Goal: Browse casually: Explore the website without a specific task or goal

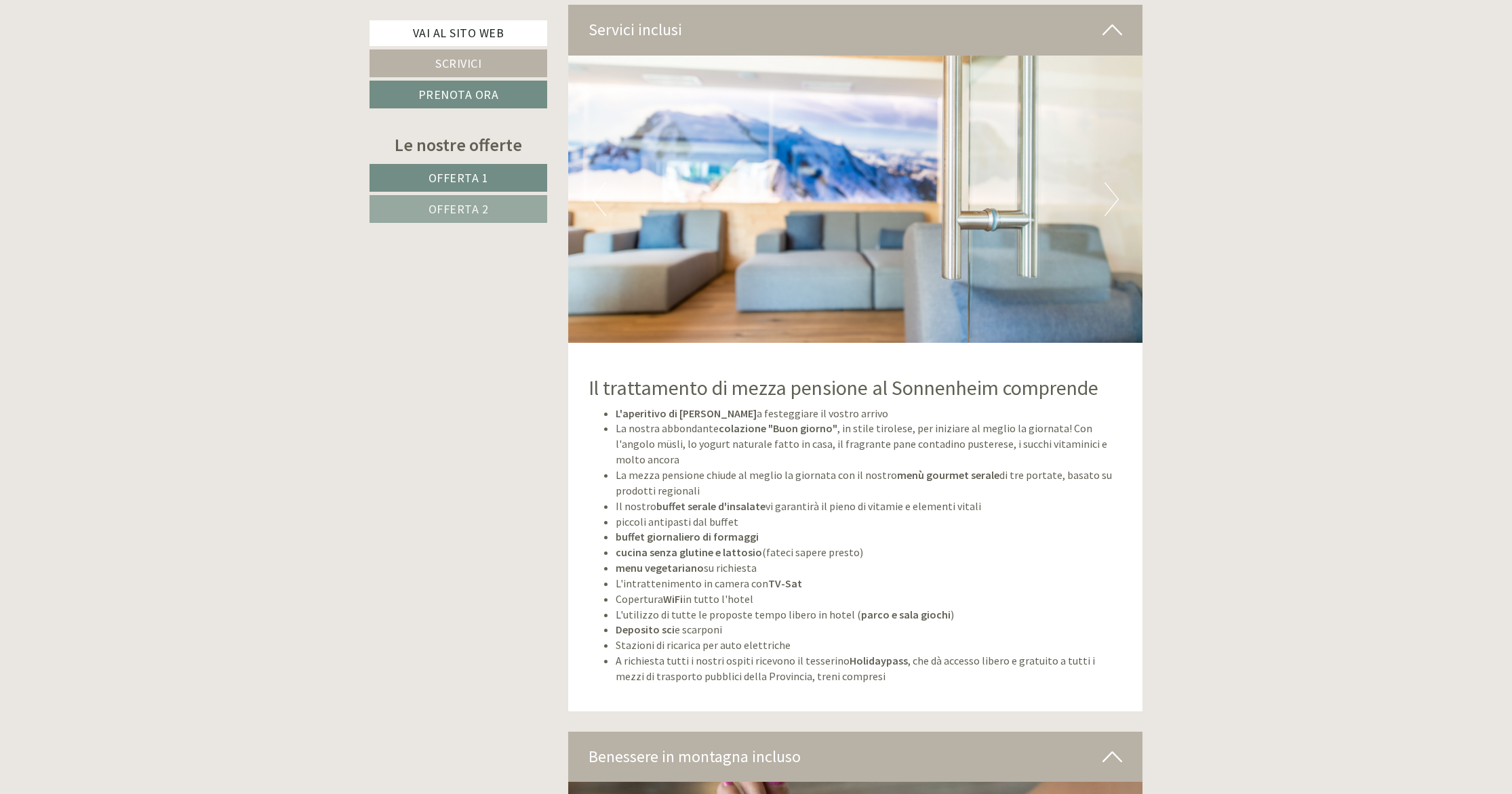
scroll to position [3827, 0]
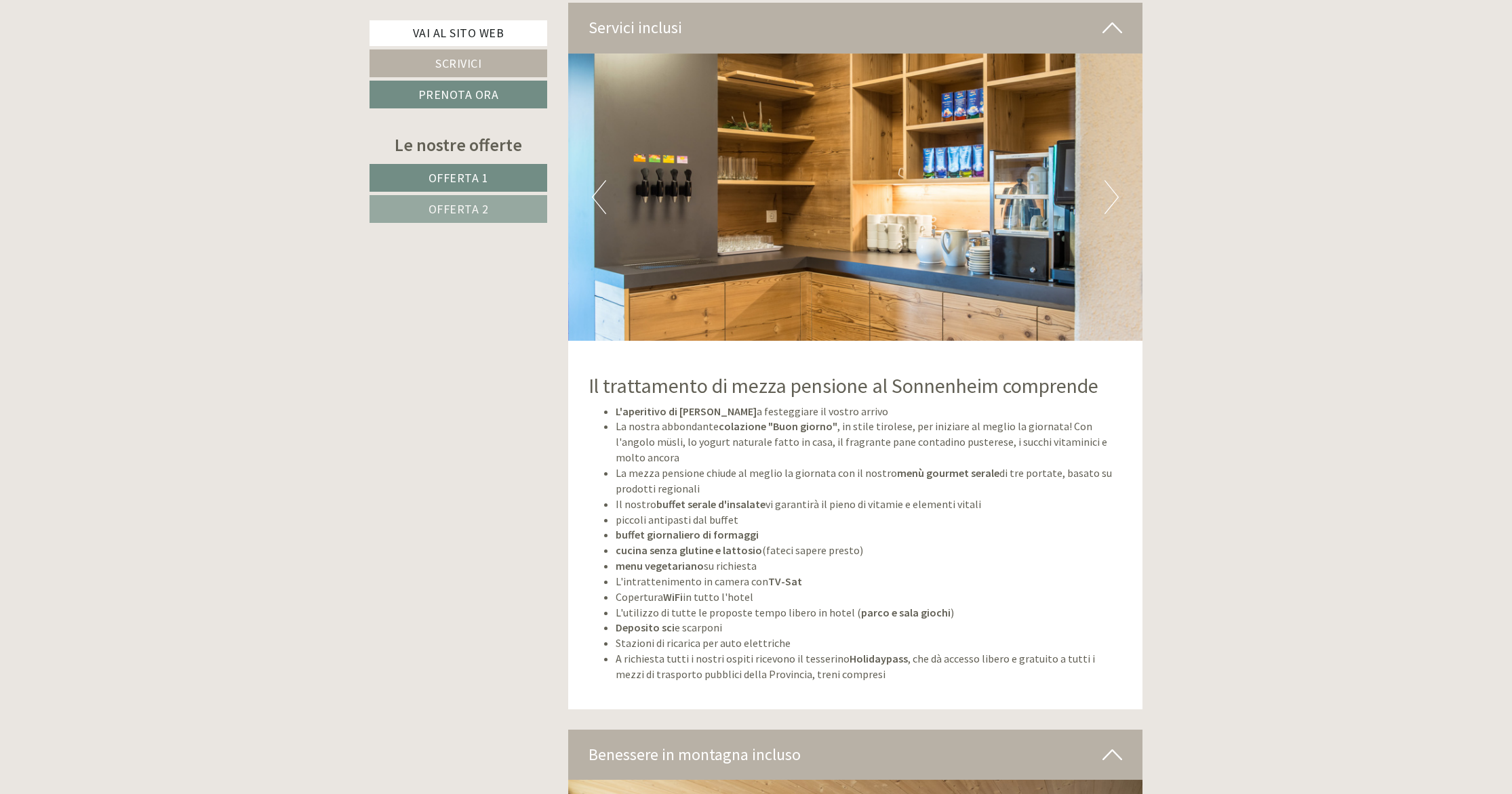
click at [1118, 205] on button "Next" at bounding box center [1111, 198] width 14 height 34
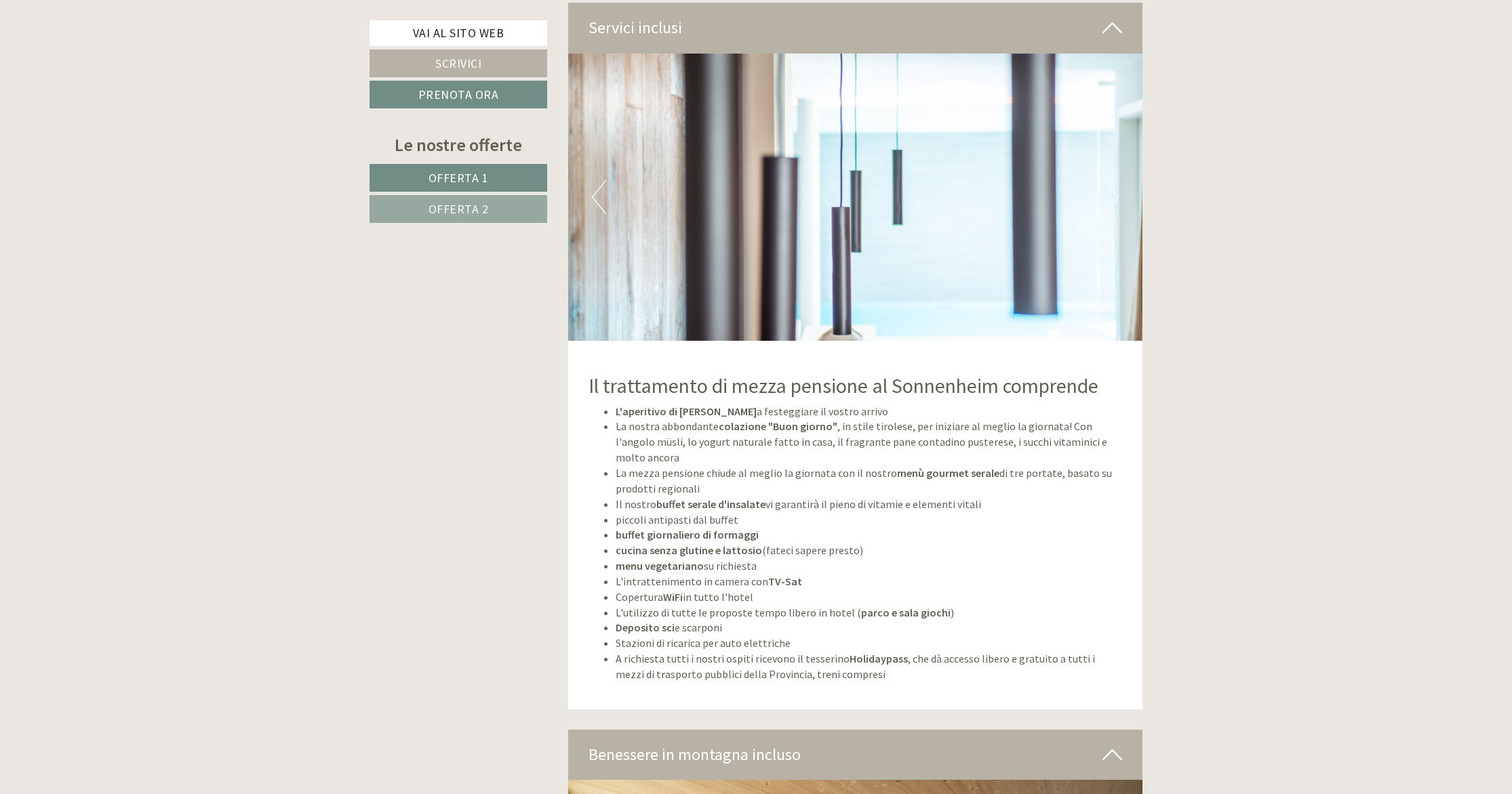
click at [1118, 205] on button "Next" at bounding box center [1111, 198] width 14 height 34
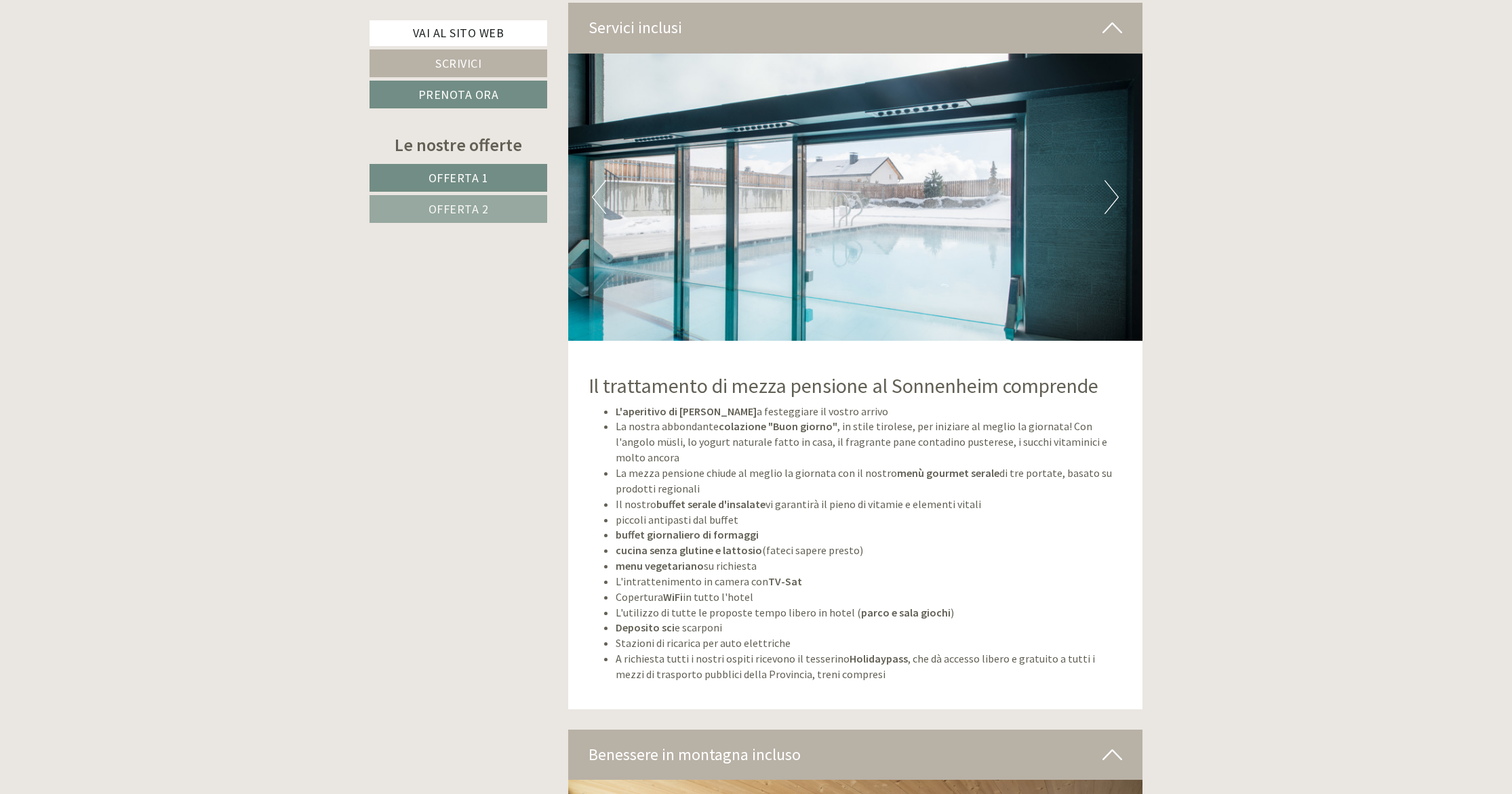
click at [1118, 205] on button "Next" at bounding box center [1111, 198] width 14 height 34
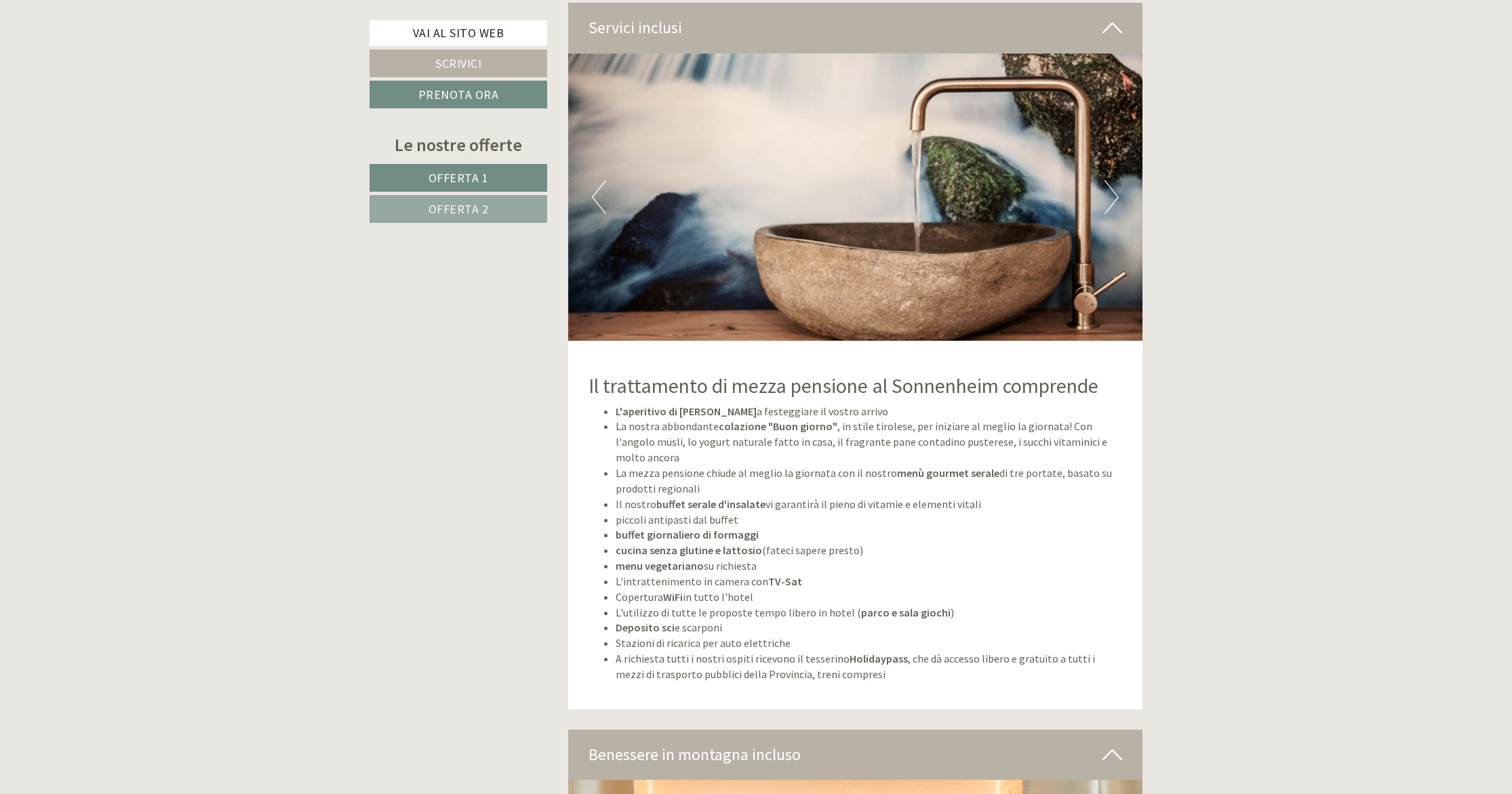
click at [1118, 205] on button "Next" at bounding box center [1111, 198] width 14 height 34
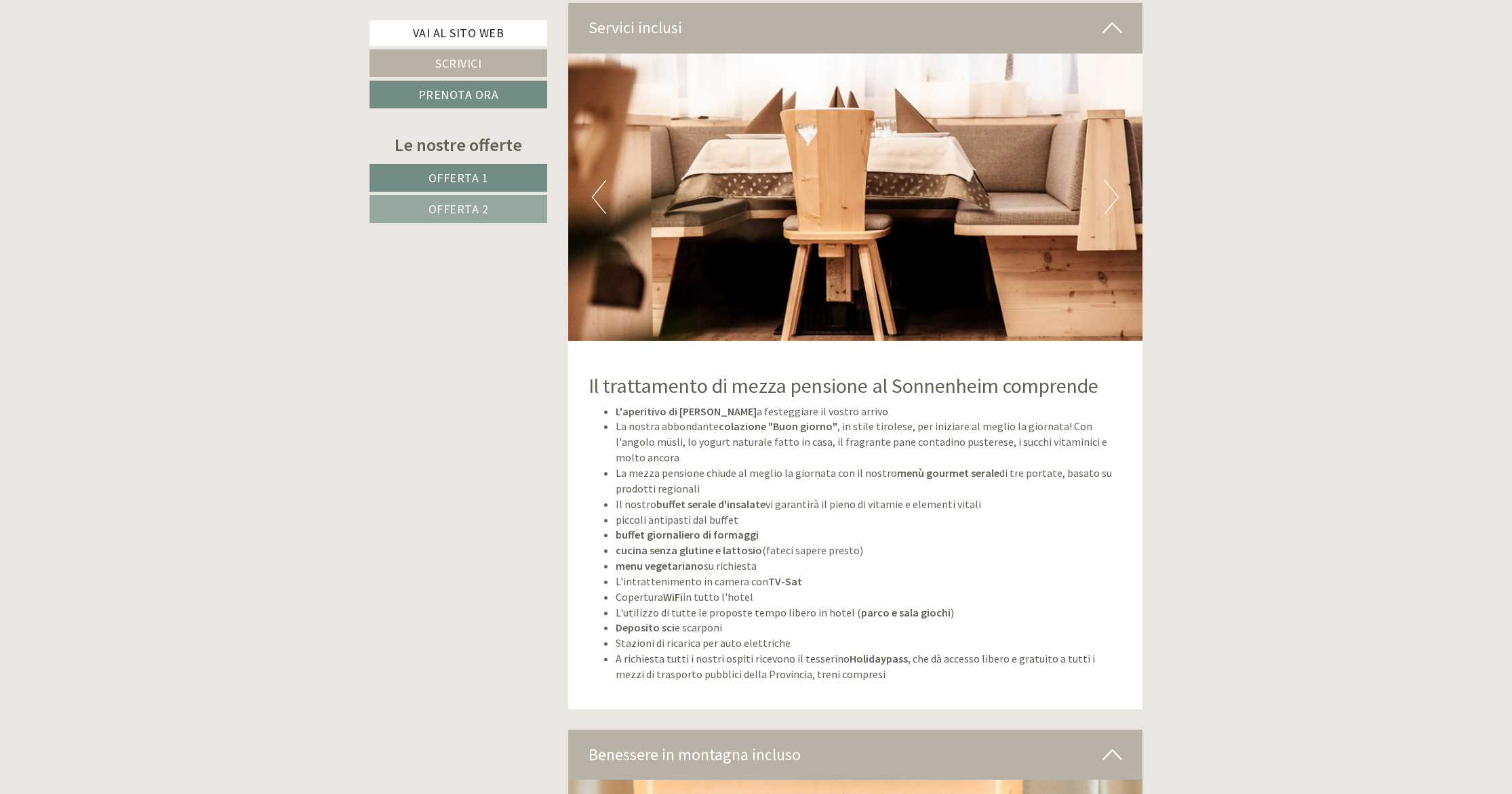
scroll to position [3826, 0]
click at [1118, 205] on button "Next" at bounding box center [1111, 198] width 14 height 34
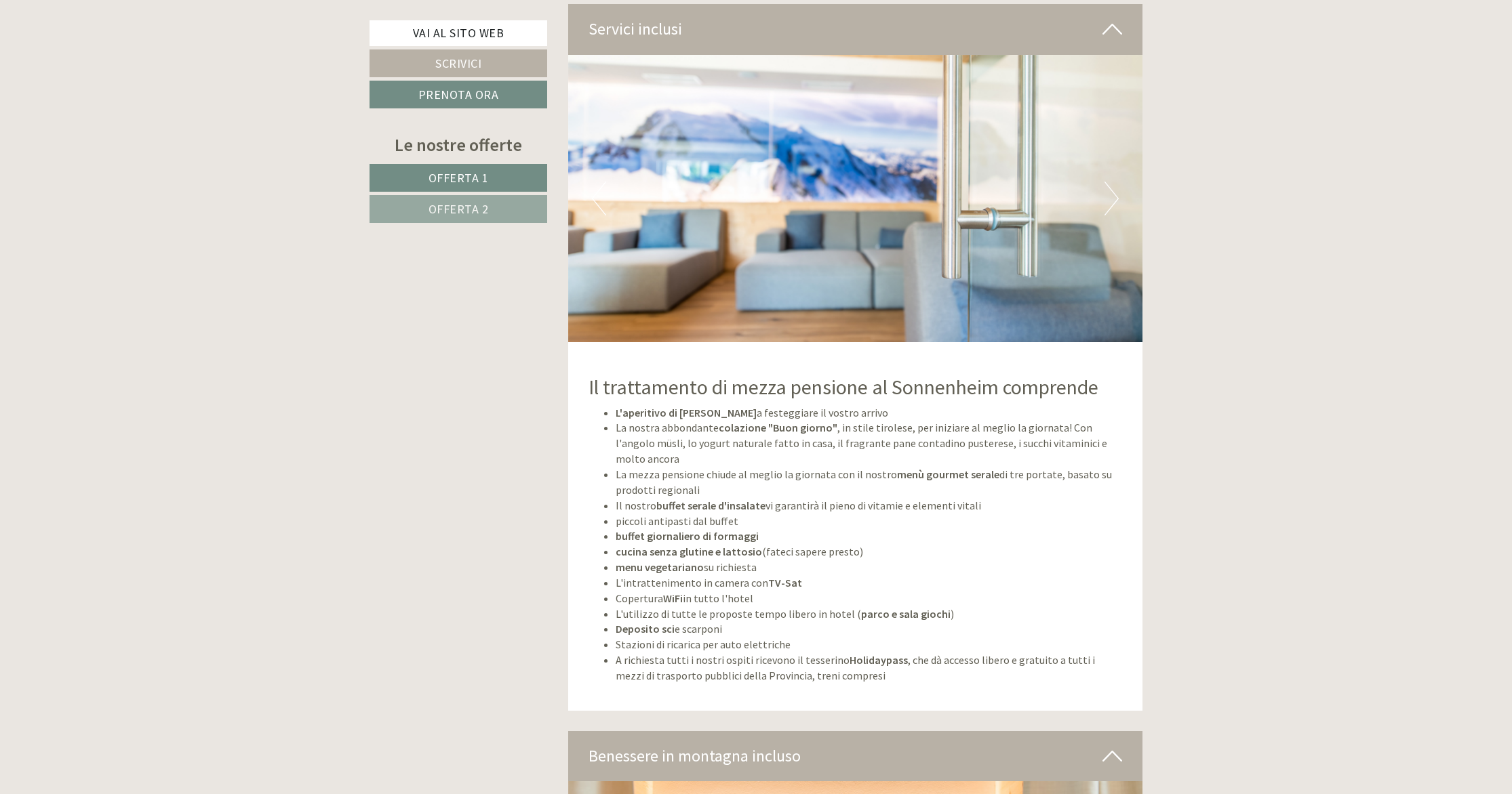
click at [1118, 205] on button "Next" at bounding box center [1111, 198] width 14 height 34
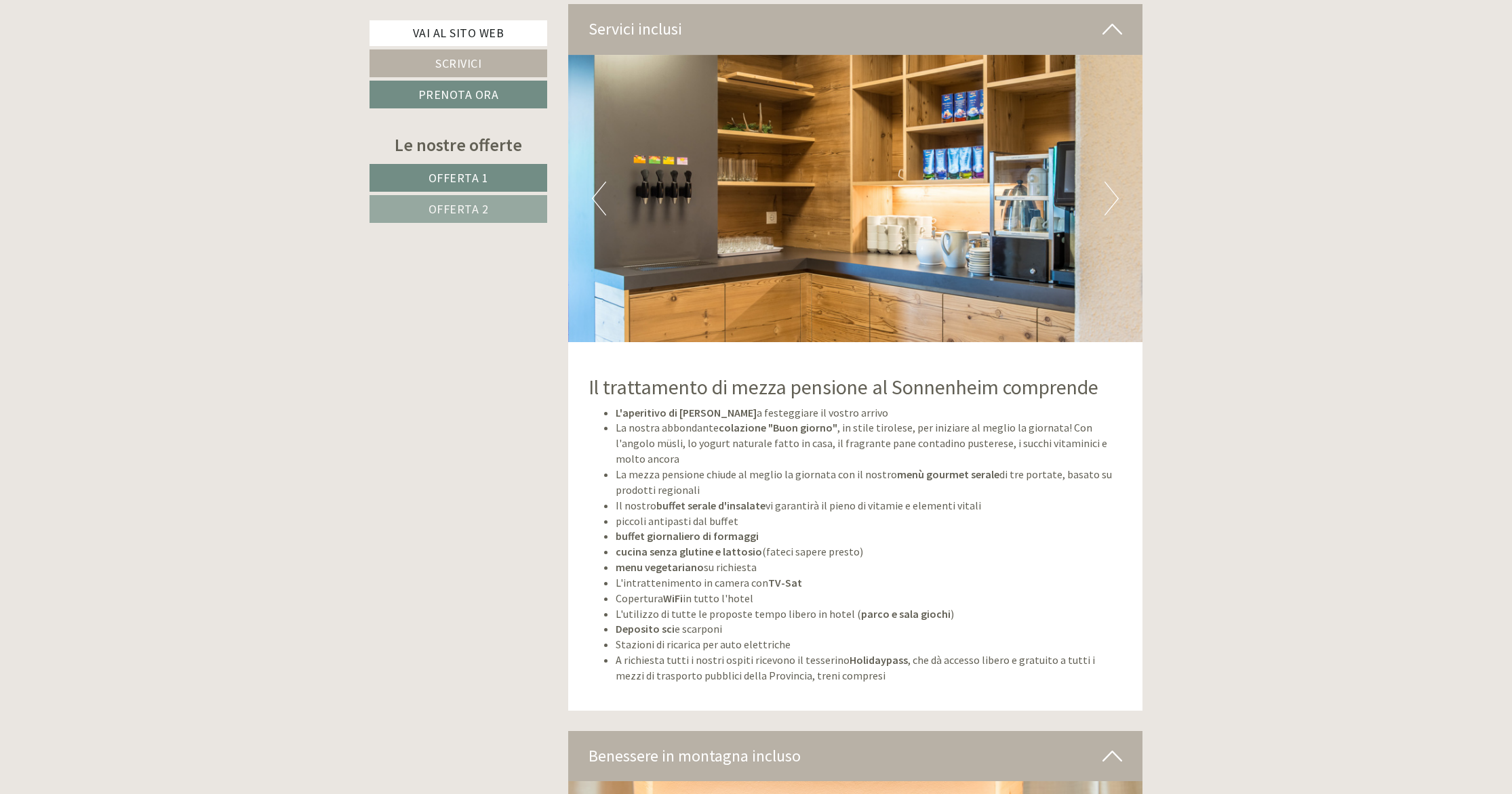
click at [1118, 205] on button "Next" at bounding box center [1111, 198] width 14 height 34
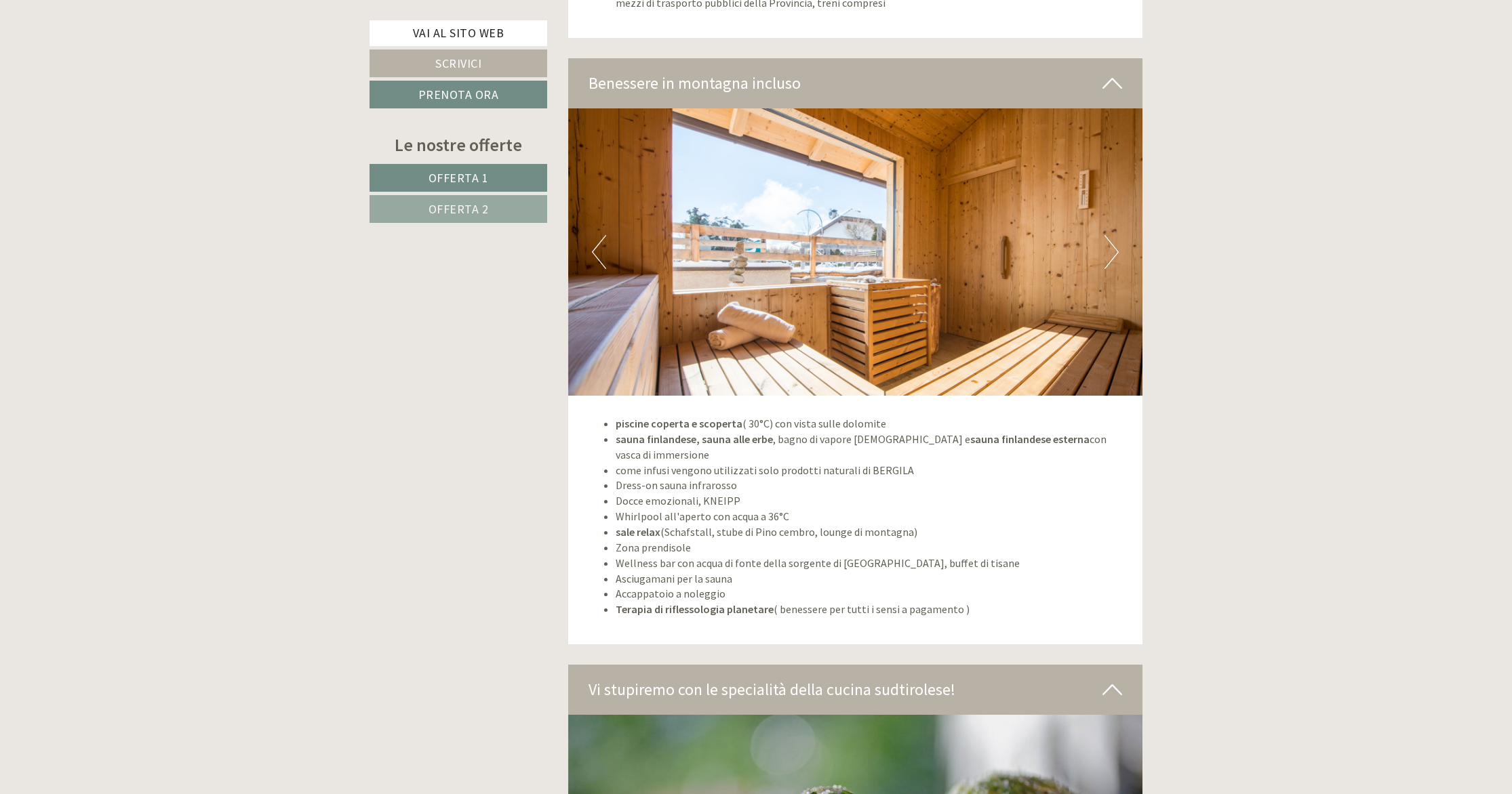
scroll to position [4499, 0]
click at [1117, 234] on button "Next" at bounding box center [1111, 251] width 14 height 34
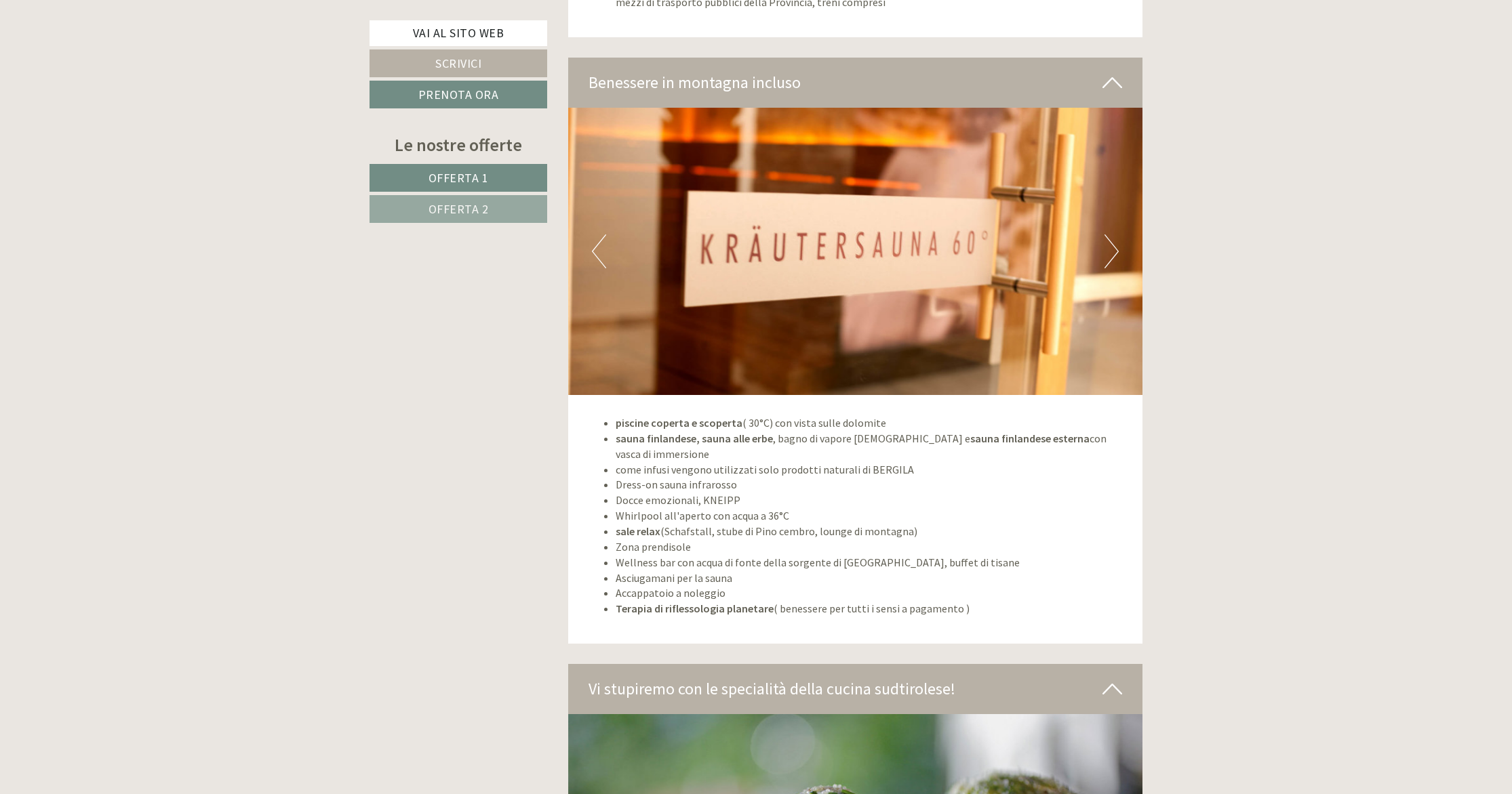
click at [1116, 234] on button "Next" at bounding box center [1111, 251] width 14 height 34
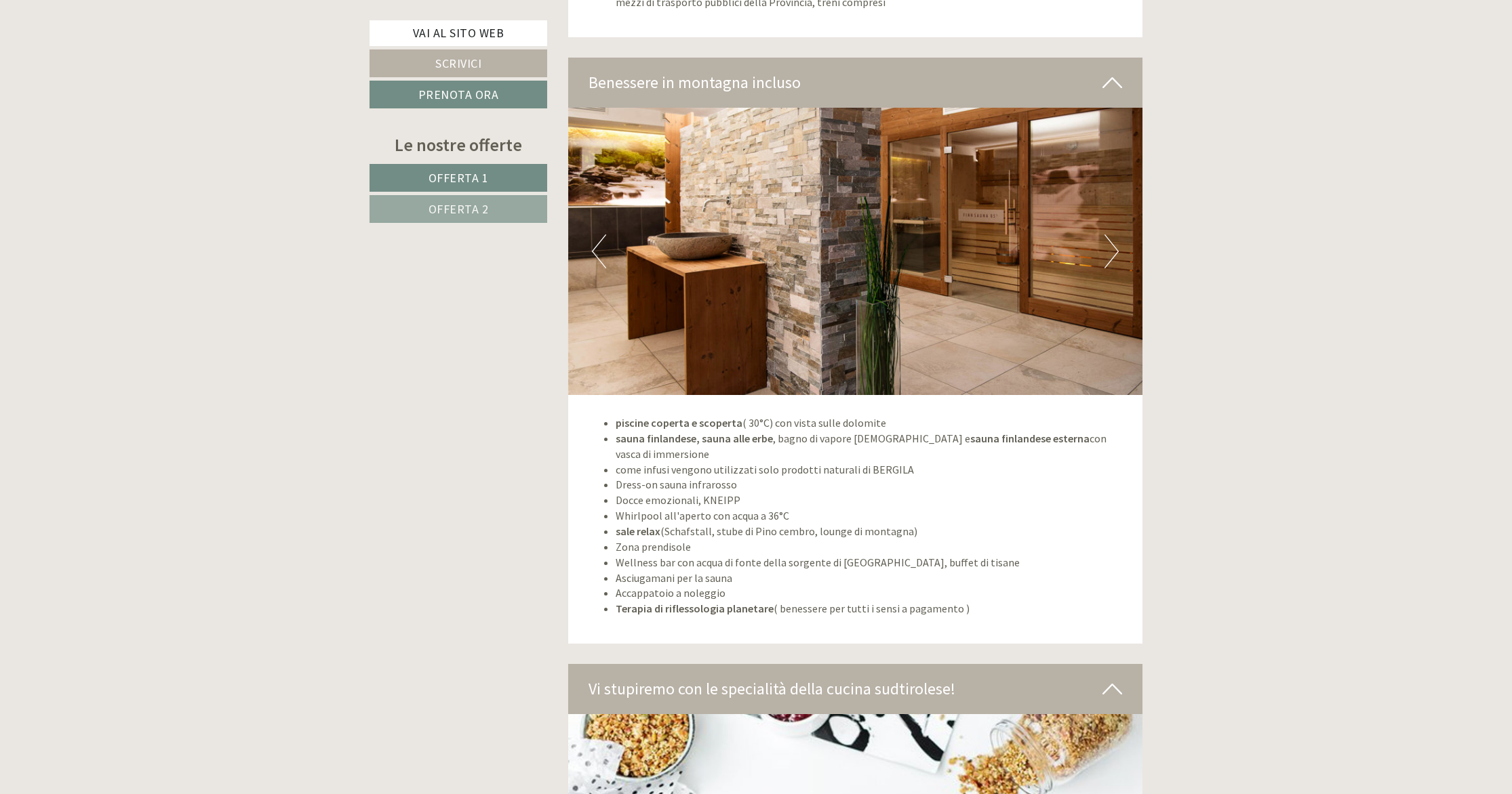
click at [1116, 234] on button "Next" at bounding box center [1111, 251] width 14 height 34
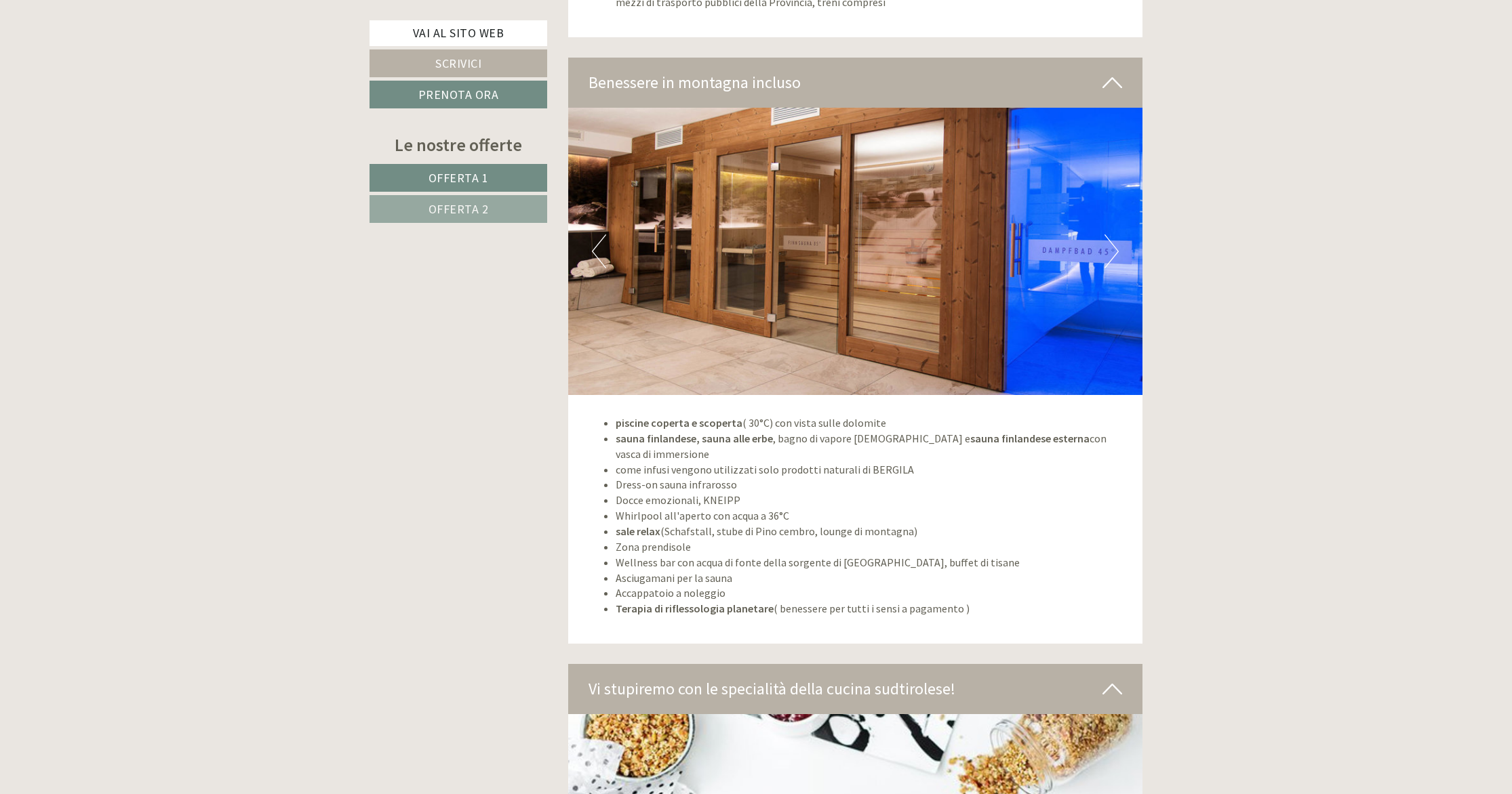
click at [1116, 234] on button "Next" at bounding box center [1111, 251] width 14 height 34
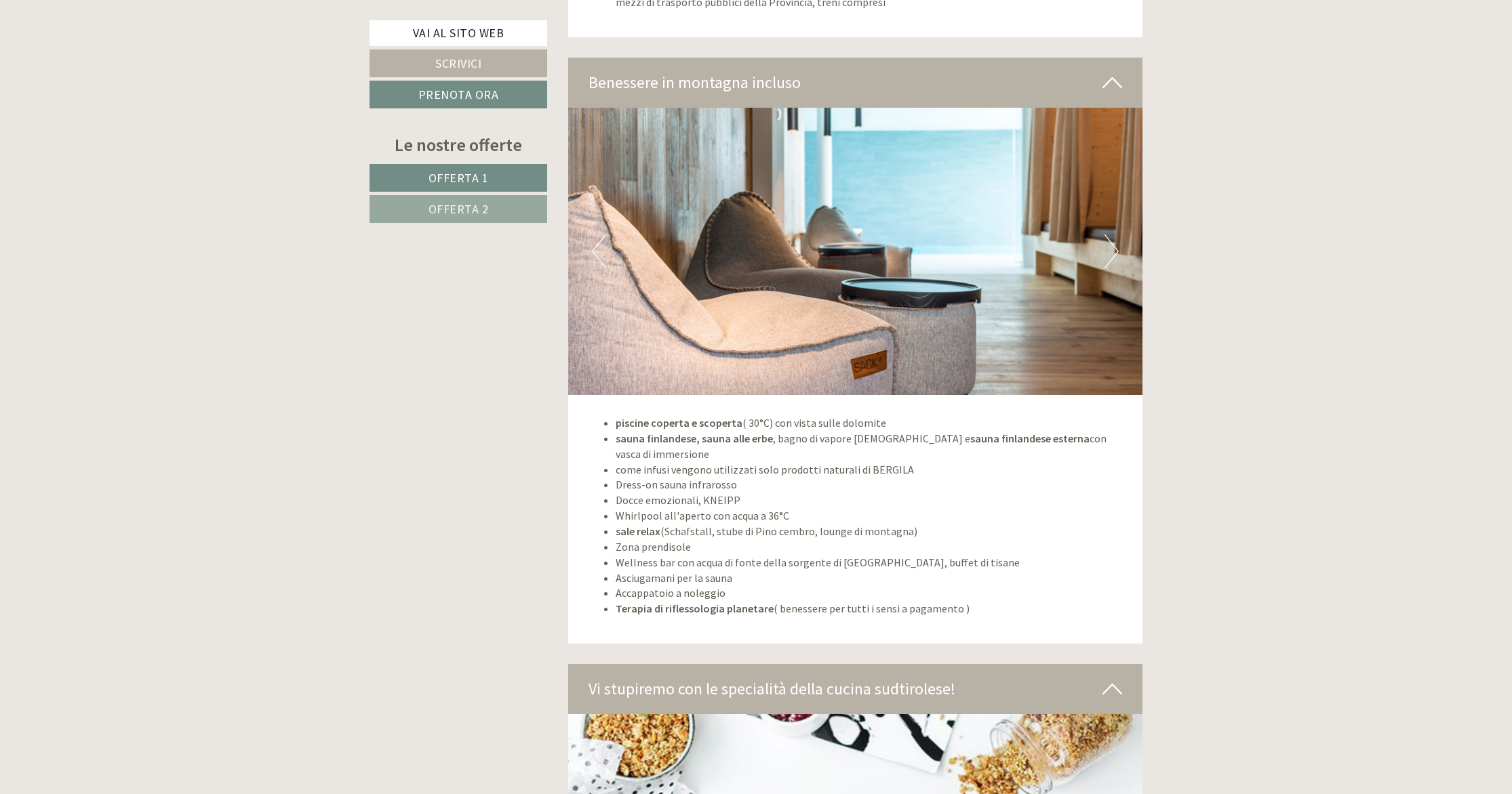
click at [1116, 234] on button "Next" at bounding box center [1111, 251] width 14 height 34
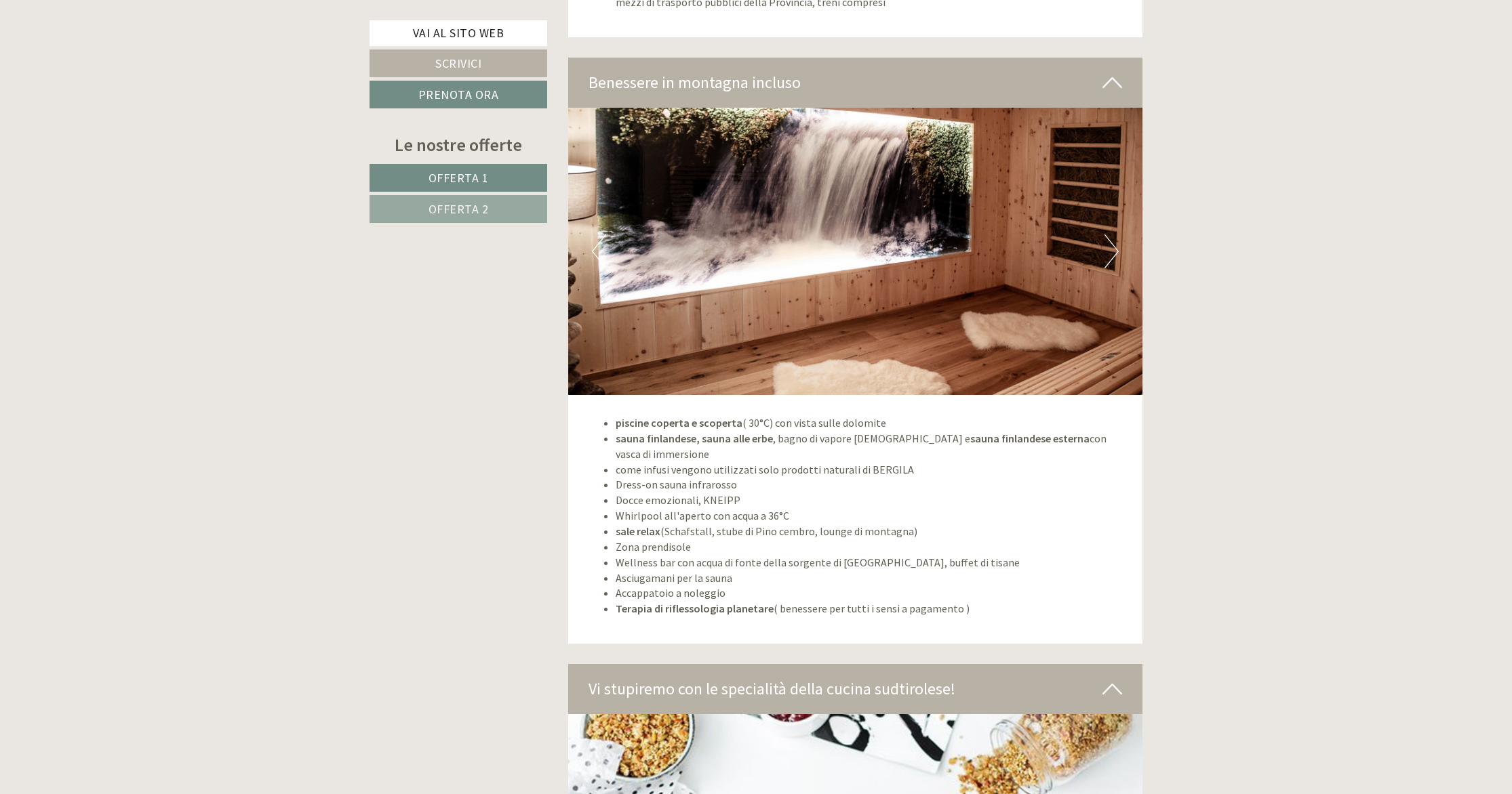
click at [1116, 234] on button "Next" at bounding box center [1111, 251] width 14 height 34
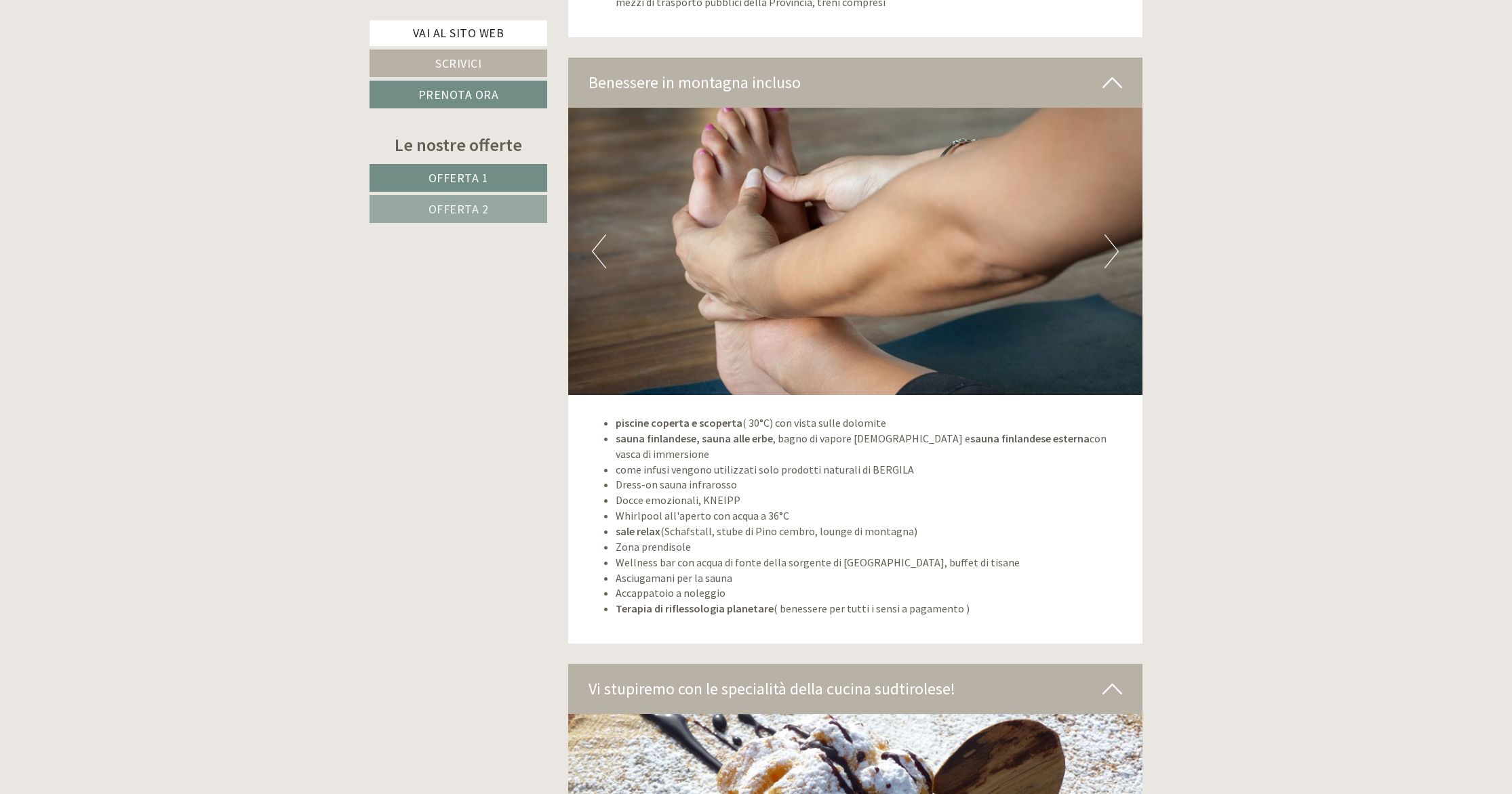
click at [1116, 234] on button "Next" at bounding box center [1111, 251] width 14 height 34
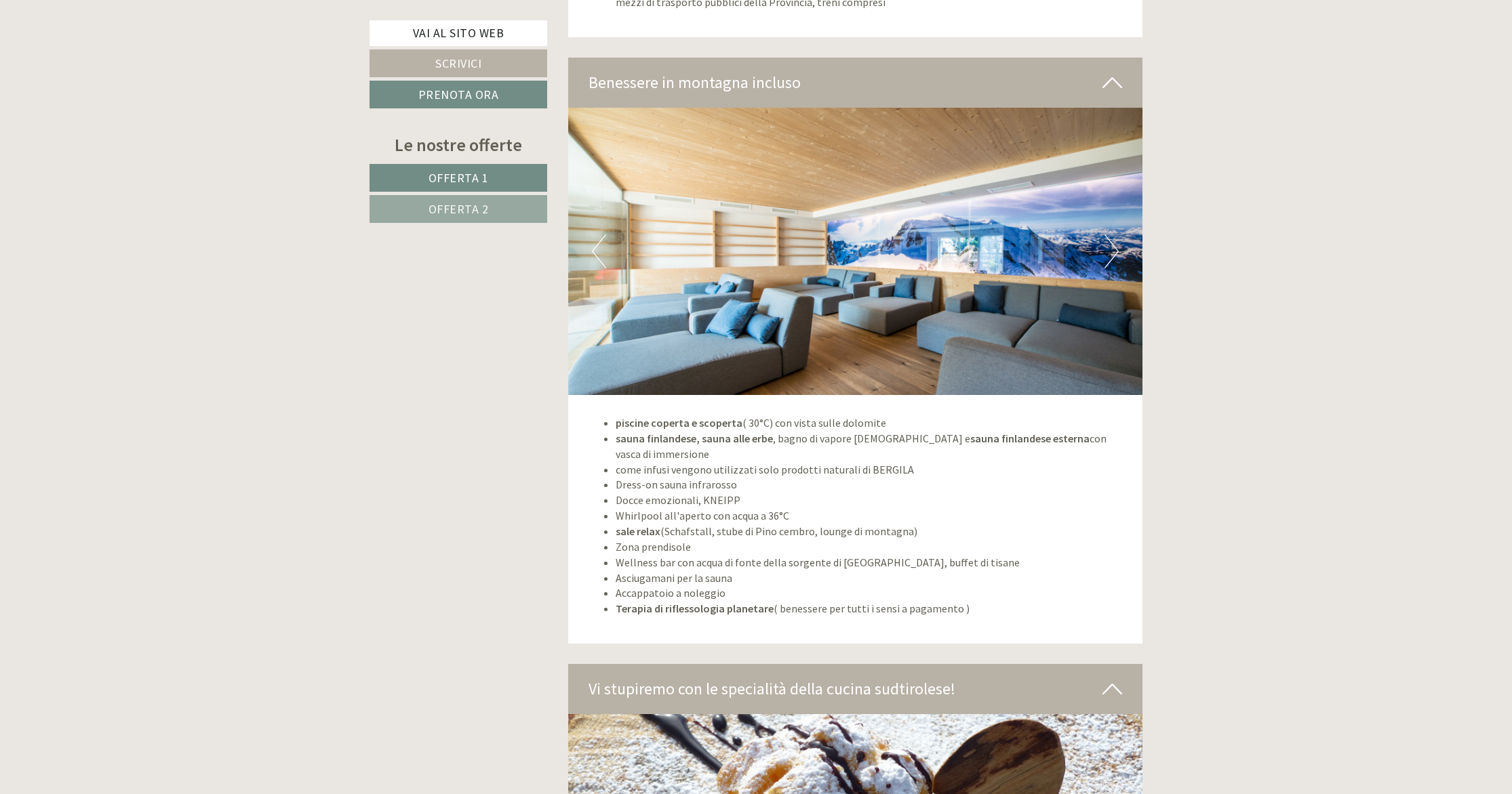
click at [1116, 234] on button "Next" at bounding box center [1111, 251] width 14 height 34
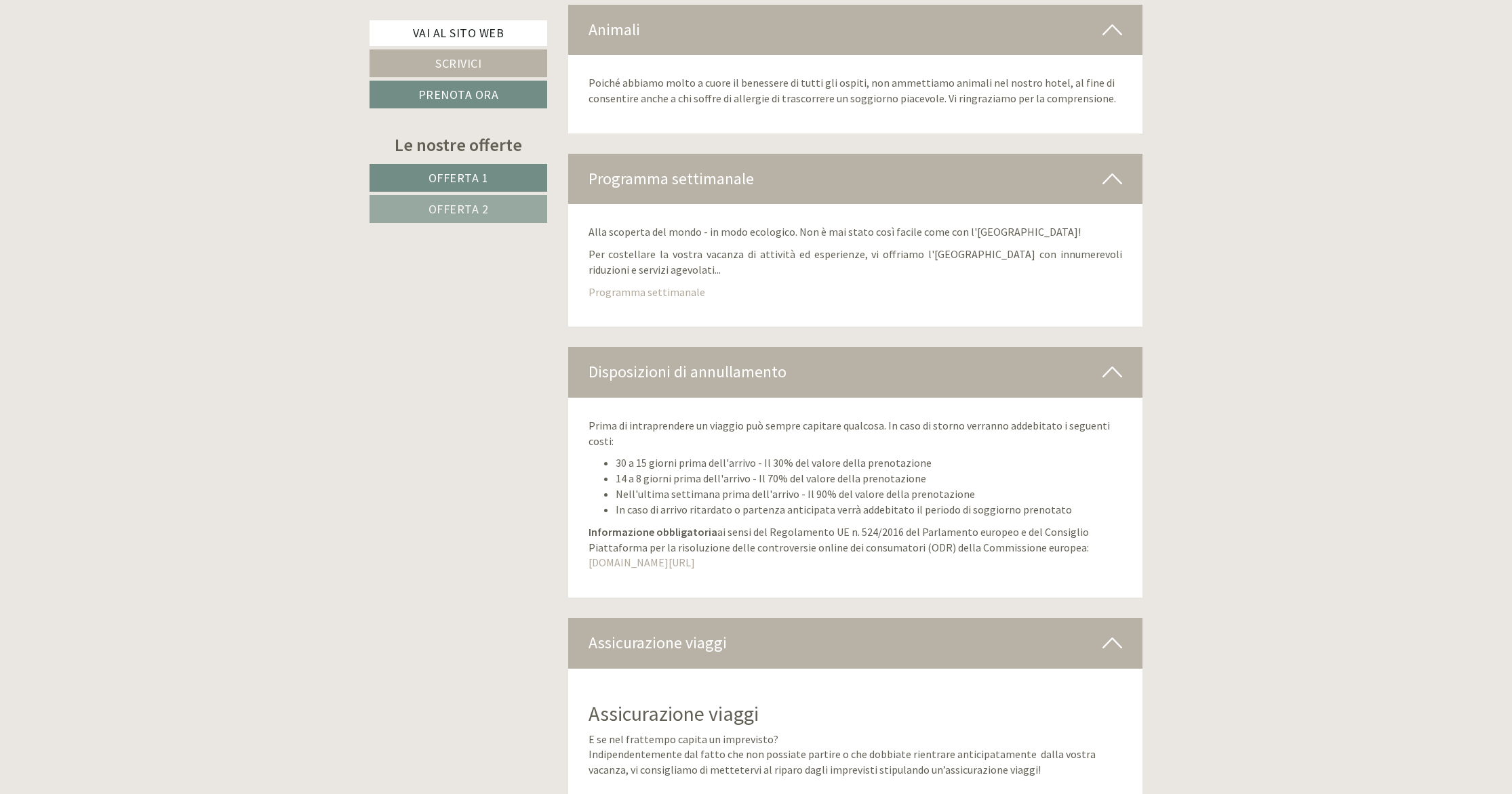
scroll to position [6768, 0]
